Goal: Task Accomplishment & Management: Use online tool/utility

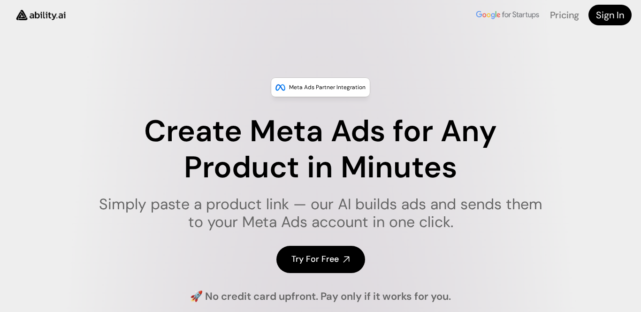
click at [337, 261] on h4 "Try For Free" at bounding box center [314, 259] width 47 height 12
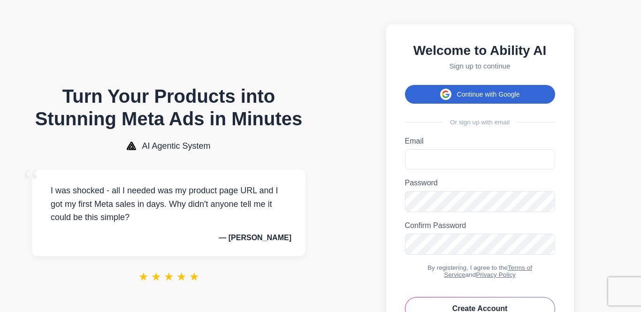
click at [440, 101] on button "Continue with Google" at bounding box center [480, 94] width 150 height 19
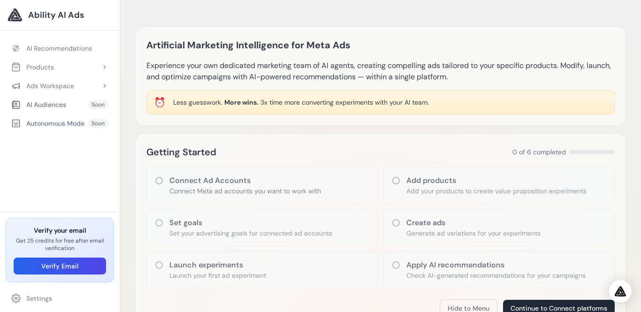
click at [589, 102] on div "⏰ Less guesswork. More wins. 3x time more converting experiments with your AI t…" at bounding box center [380, 102] width 468 height 24
click at [78, 45] on link "AI Recommendations" at bounding box center [60, 48] width 108 height 17
click at [71, 111] on div "AI Audiences Soon" at bounding box center [60, 104] width 108 height 17
